Goal: Information Seeking & Learning: Learn about a topic

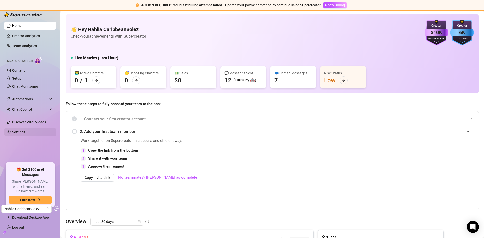
drag, startPoint x: 18, startPoint y: 134, endPoint x: 22, endPoint y: 133, distance: 4.7
click at [18, 134] on link "Settings" at bounding box center [18, 132] width 13 height 4
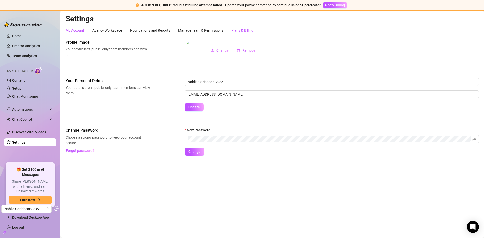
click at [244, 30] on div "Plans & Billing" at bounding box center [243, 31] width 22 height 6
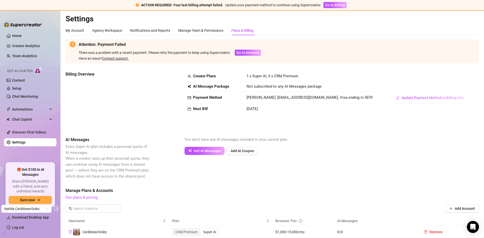
scroll to position [50, 0]
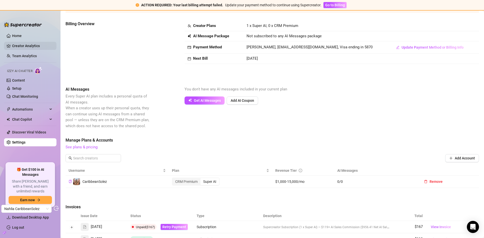
click at [30, 46] on link "Creator Analytics" at bounding box center [32, 46] width 40 height 8
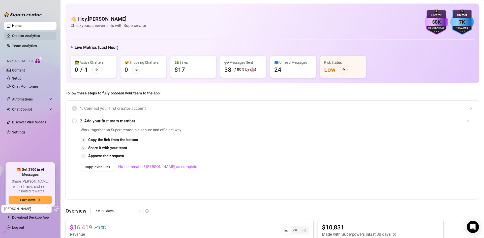
click at [31, 37] on link "Creator Analytics" at bounding box center [32, 36] width 40 height 8
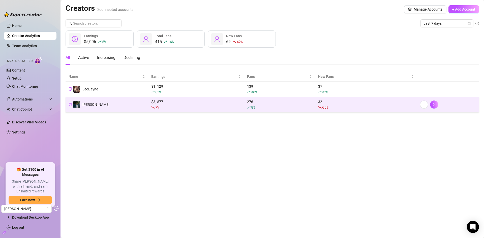
click at [127, 109] on td "Mateo" at bounding box center [107, 104] width 83 height 15
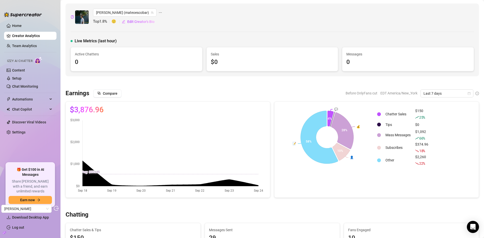
click at [38, 34] on link "Creator Analytics" at bounding box center [32, 36] width 40 height 8
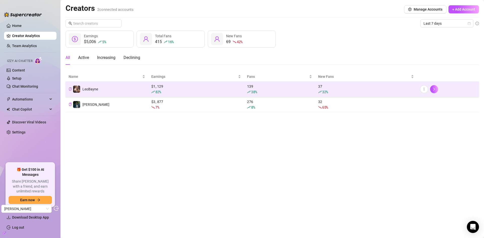
click at [119, 89] on td "LeoBayne" at bounding box center [107, 89] width 83 height 15
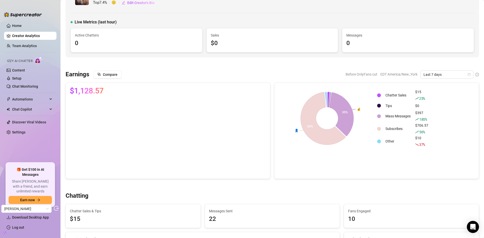
scroll to position [50, 0]
